Goal: Navigation & Orientation: Find specific page/section

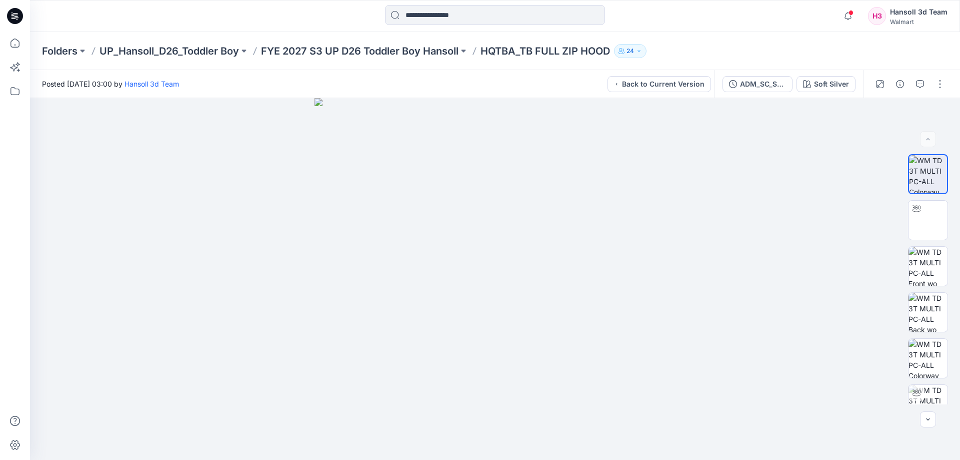
click at [378, 52] on p "FYE 2027 S3 UP D26 Toddler Boy Hansoll" at bounding box center [360, 51] width 198 height 14
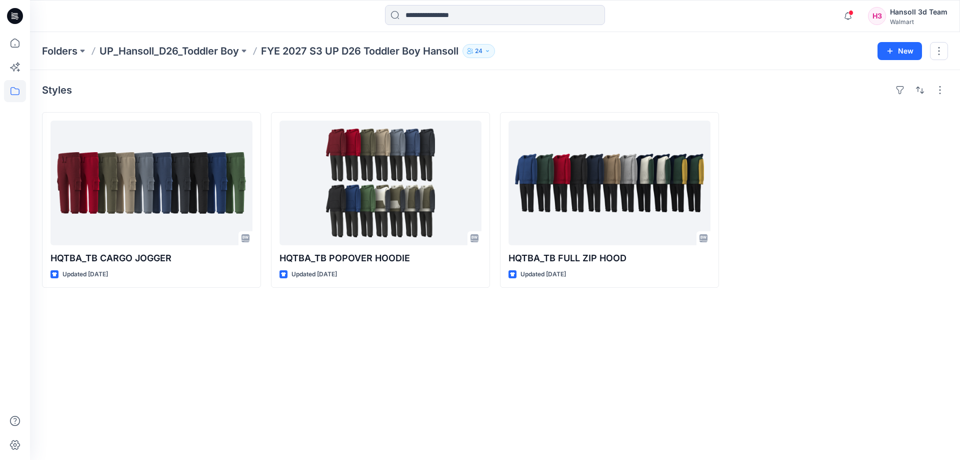
click at [403, 354] on div "Styles HQTBA_TB CARGO JOGGER Updated [DATE] HQTBA_TB POPOVER HOODIE Updated [DA…" at bounding box center [495, 265] width 930 height 390
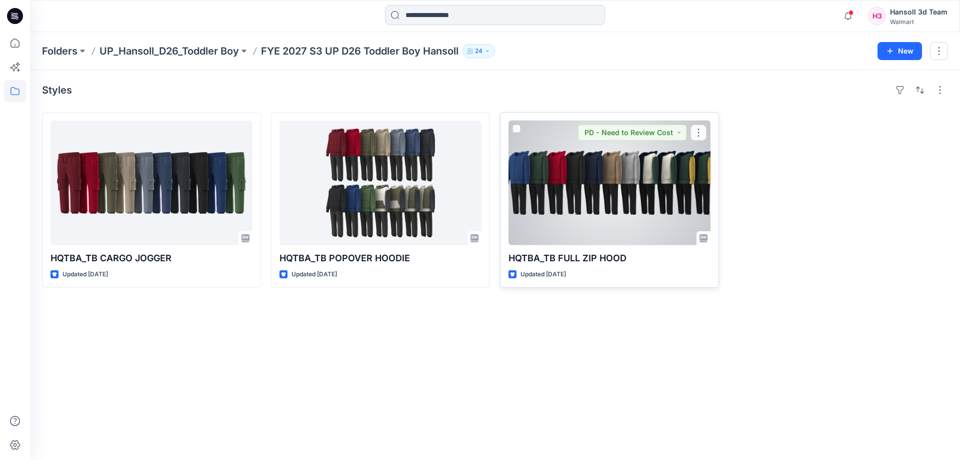
click at [610, 187] on div at bounding box center [610, 183] width 202 height 125
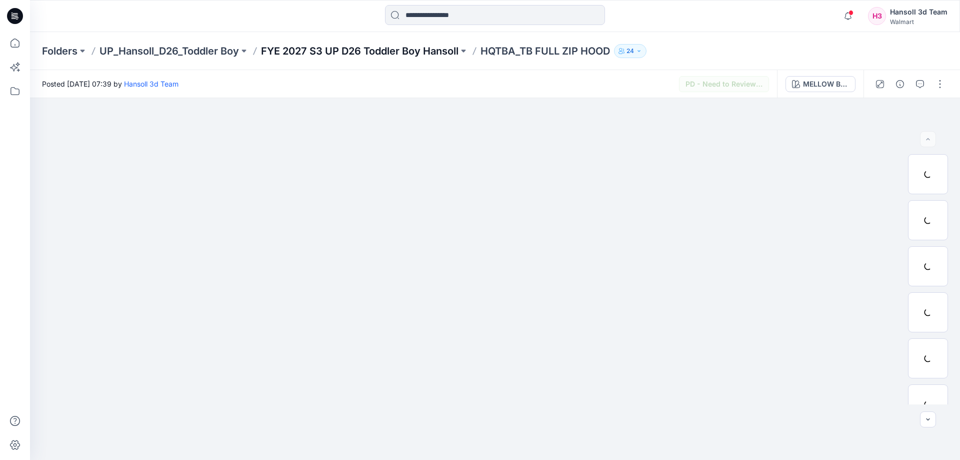
click at [378, 53] on p "FYE 2027 S3 UP D26 Toddler Boy Hansoll" at bounding box center [360, 51] width 198 height 14
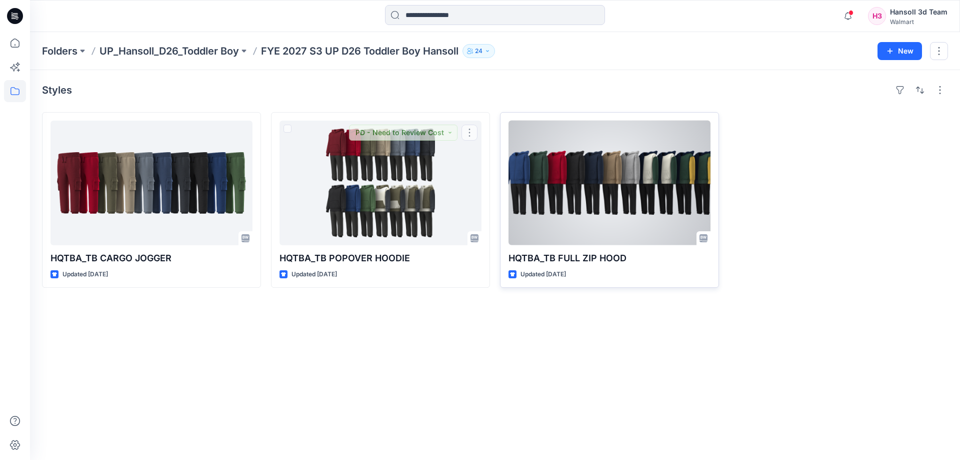
click at [557, 168] on div at bounding box center [610, 183] width 202 height 125
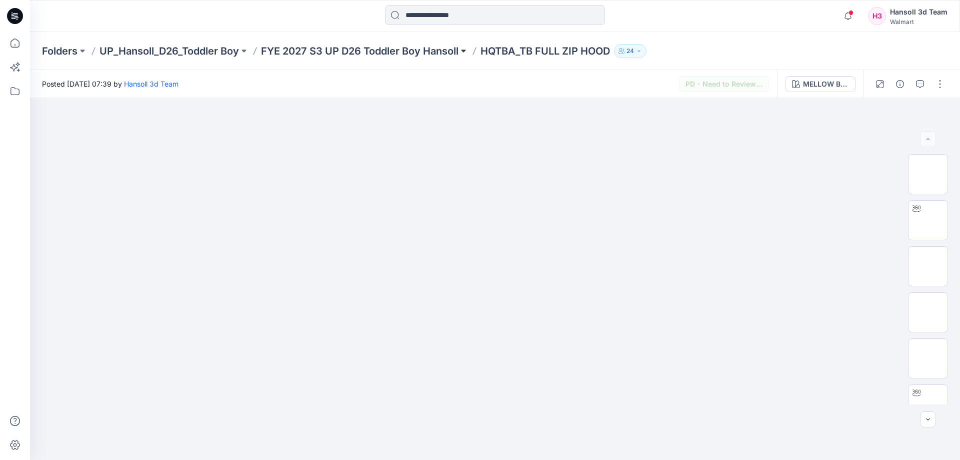
click at [469, 52] on button at bounding box center [464, 51] width 10 height 14
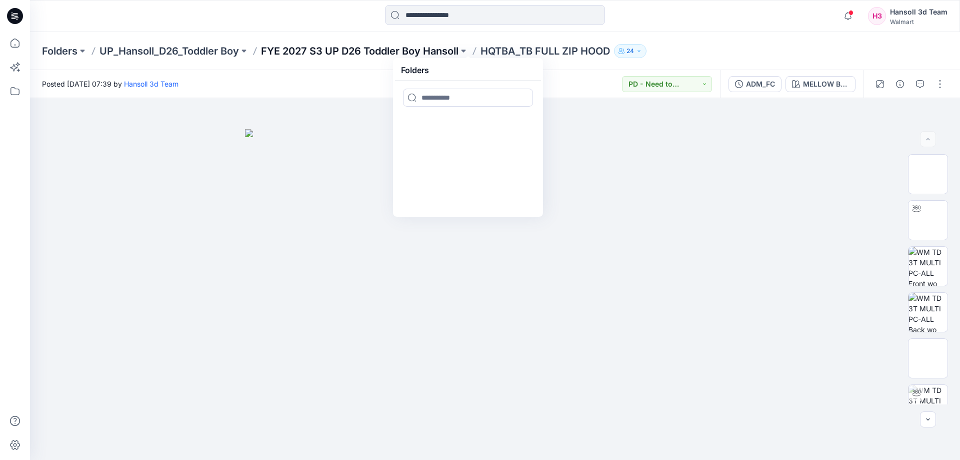
click at [422, 48] on p "FYE 2027 S3 UP D26 Toddler Boy Hansoll" at bounding box center [360, 51] width 198 height 14
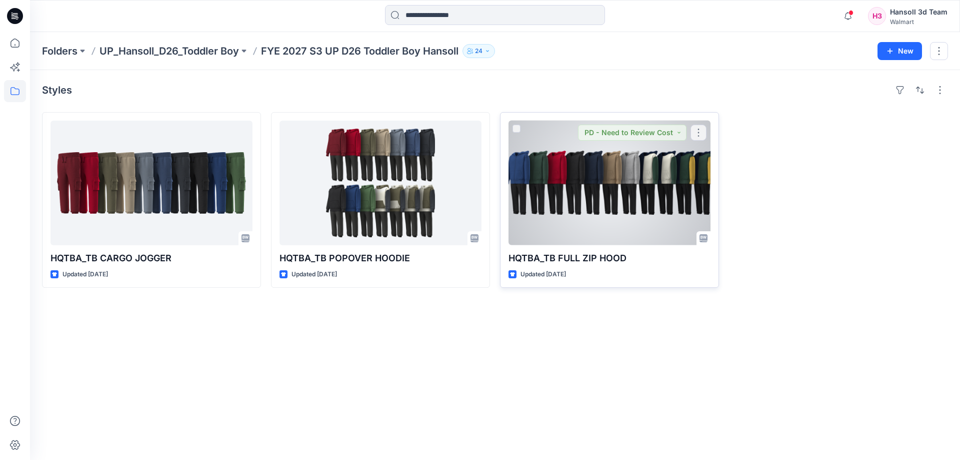
click at [632, 186] on div at bounding box center [610, 183] width 202 height 125
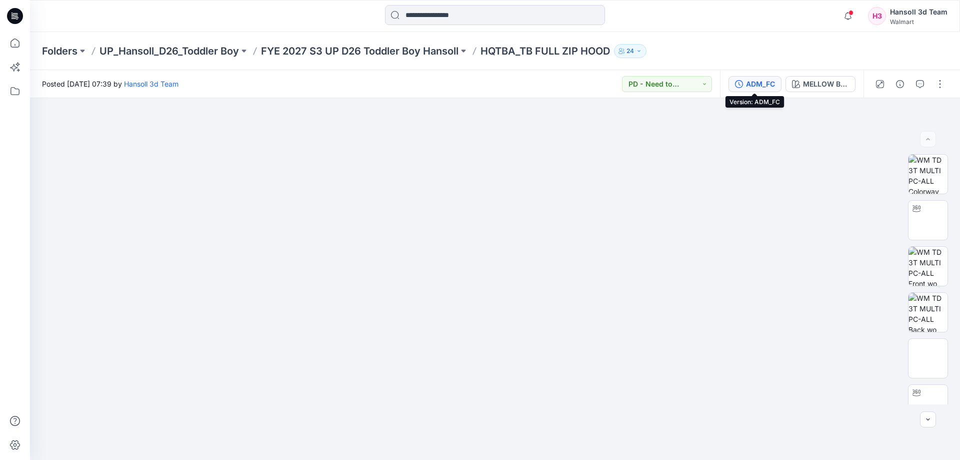
click at [771, 89] on div "ADM_FC" at bounding box center [760, 84] width 29 height 11
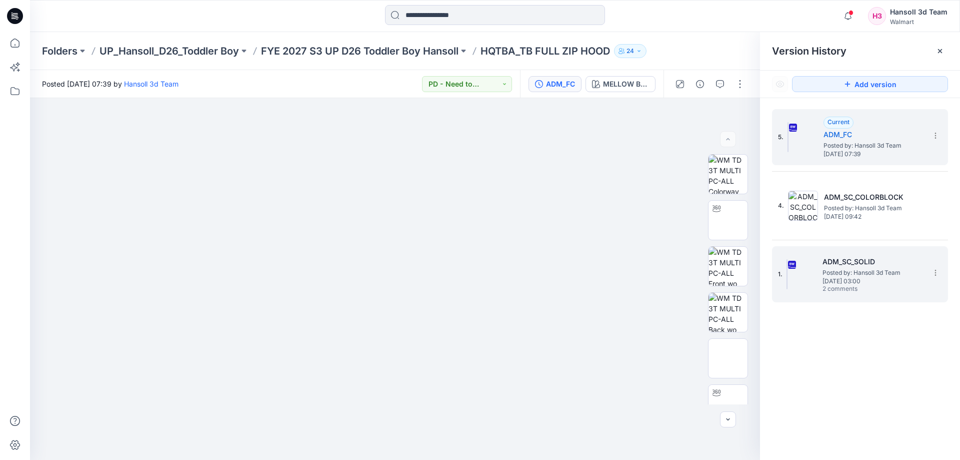
click at [828, 272] on span "Posted by: Hansoll 3d Team" at bounding box center [873, 273] width 100 height 10
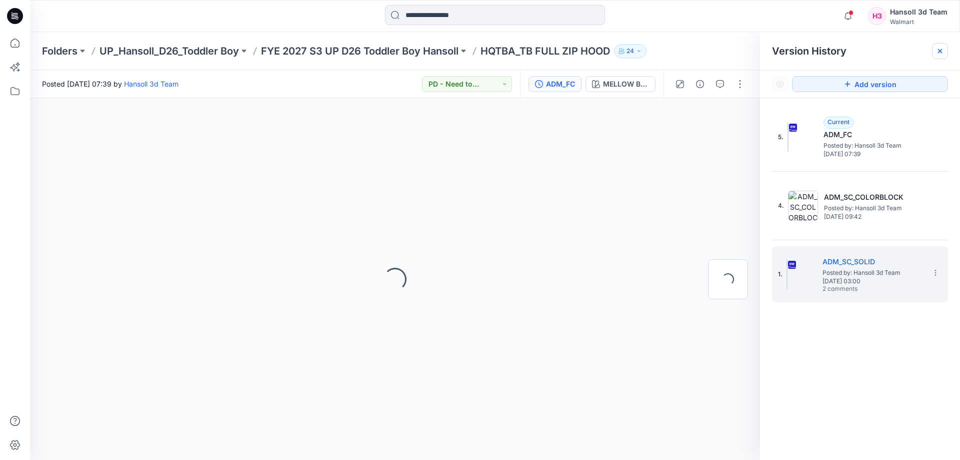
click at [947, 51] on div at bounding box center [940, 51] width 16 height 16
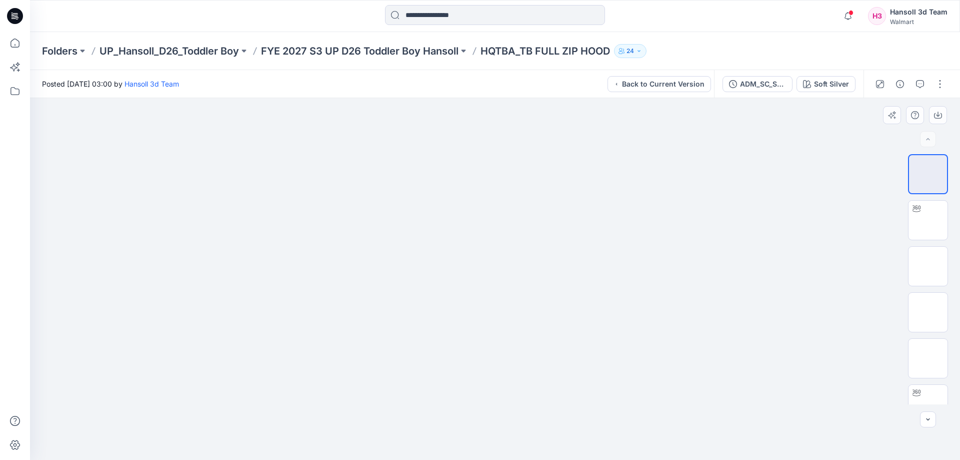
click at [714, 244] on div at bounding box center [495, 279] width 930 height 362
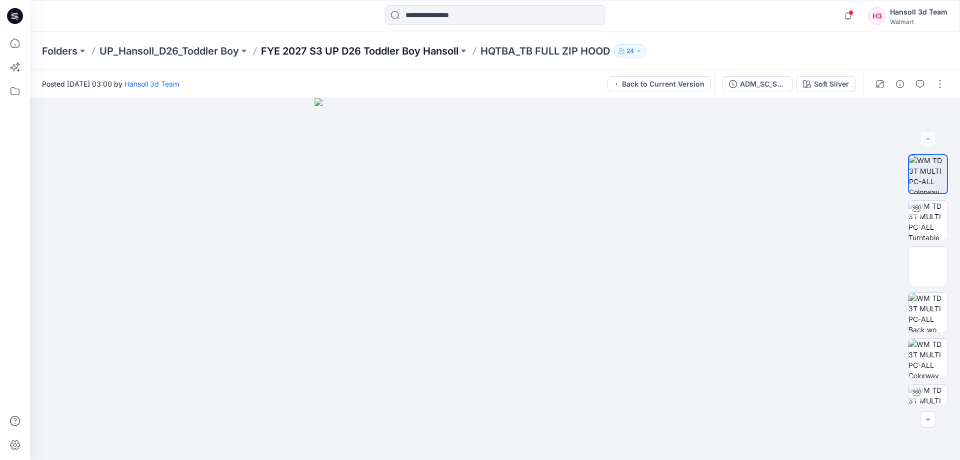
click at [403, 54] on p "FYE 2027 S3 UP D26 Toddler Boy Hansoll" at bounding box center [360, 51] width 198 height 14
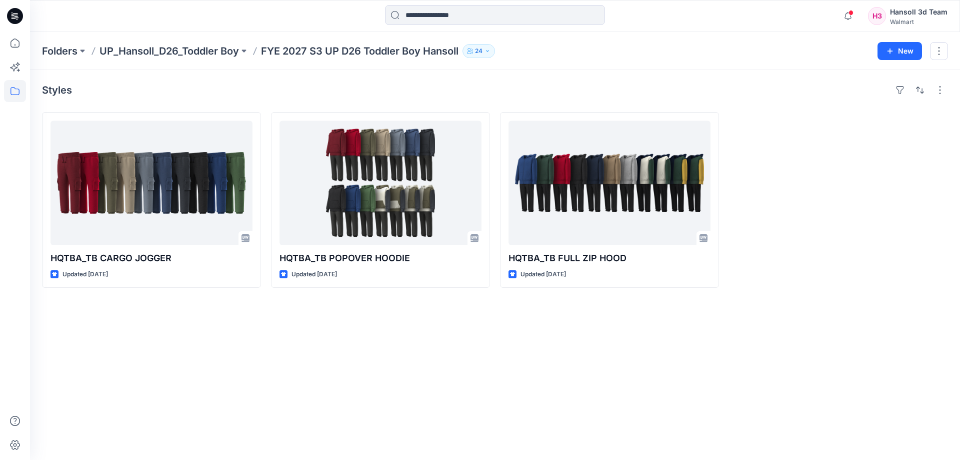
click at [592, 416] on div "Styles HQTBA_TB CARGO JOGGER Updated [DATE] HQTBA_TB POPOVER HOODIE Updated [DA…" at bounding box center [495, 265] width 930 height 390
click at [423, 364] on div "Styles HQTBA_TB CARGO JOGGER Updated [DATE] HQTBA_TB POPOVER HOODIE Updated [DA…" at bounding box center [495, 265] width 930 height 390
click at [618, 359] on div "Styles HQTBA_TB CARGO JOGGER Updated [DATE] HQTBA_TB POPOVER HOODIE Updated [DA…" at bounding box center [495, 265] width 930 height 390
click at [204, 377] on div "Styles HQTBA_TB CARGO JOGGER Updated [DATE] HQTBA_TB POPOVER HOODIE Updated [DA…" at bounding box center [495, 265] width 930 height 390
